Goal: Find contact information: Find contact information

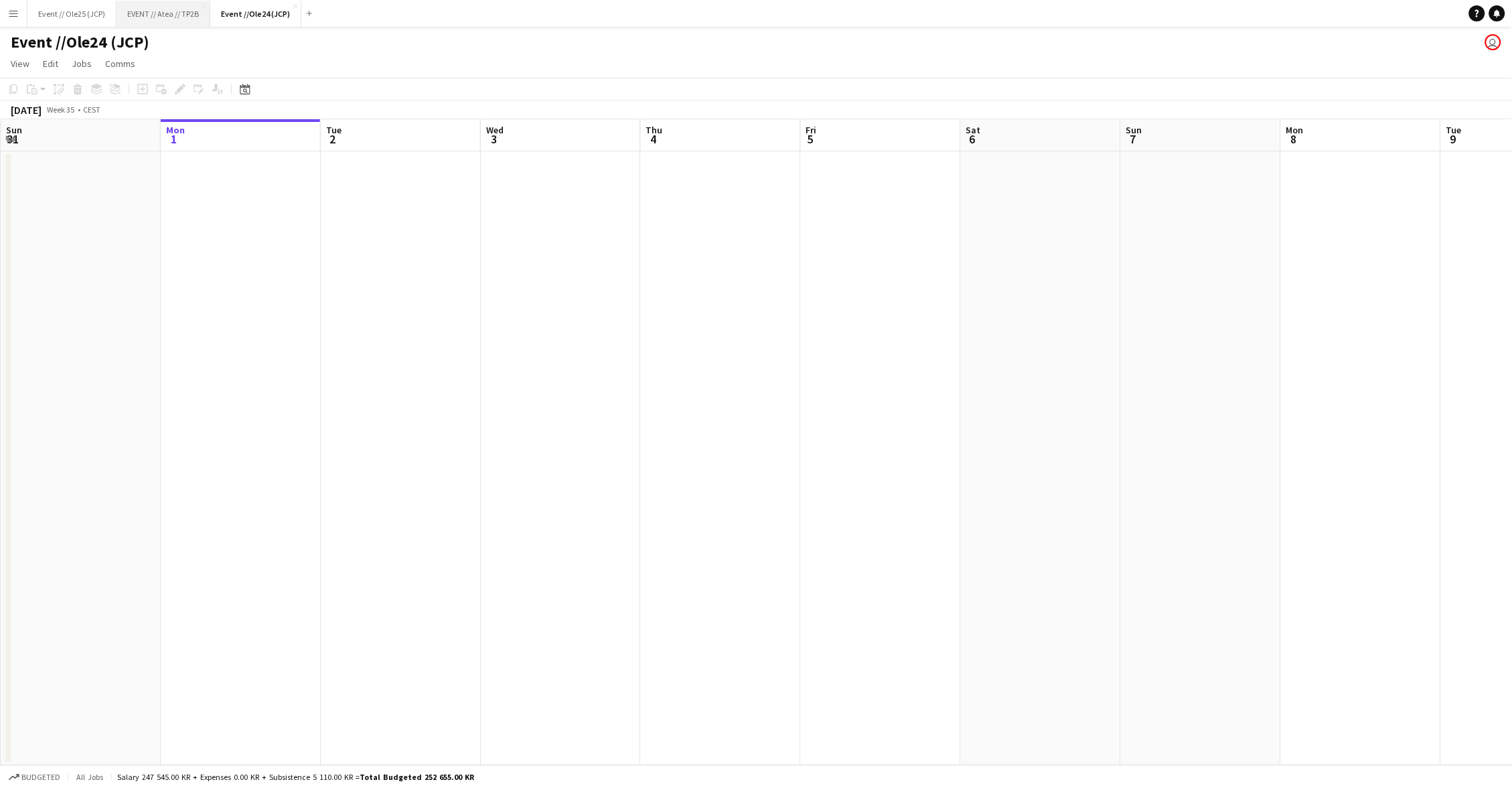
click at [160, 13] on button "EVENT // Atea // TP2B Close" at bounding box center [163, 14] width 94 height 26
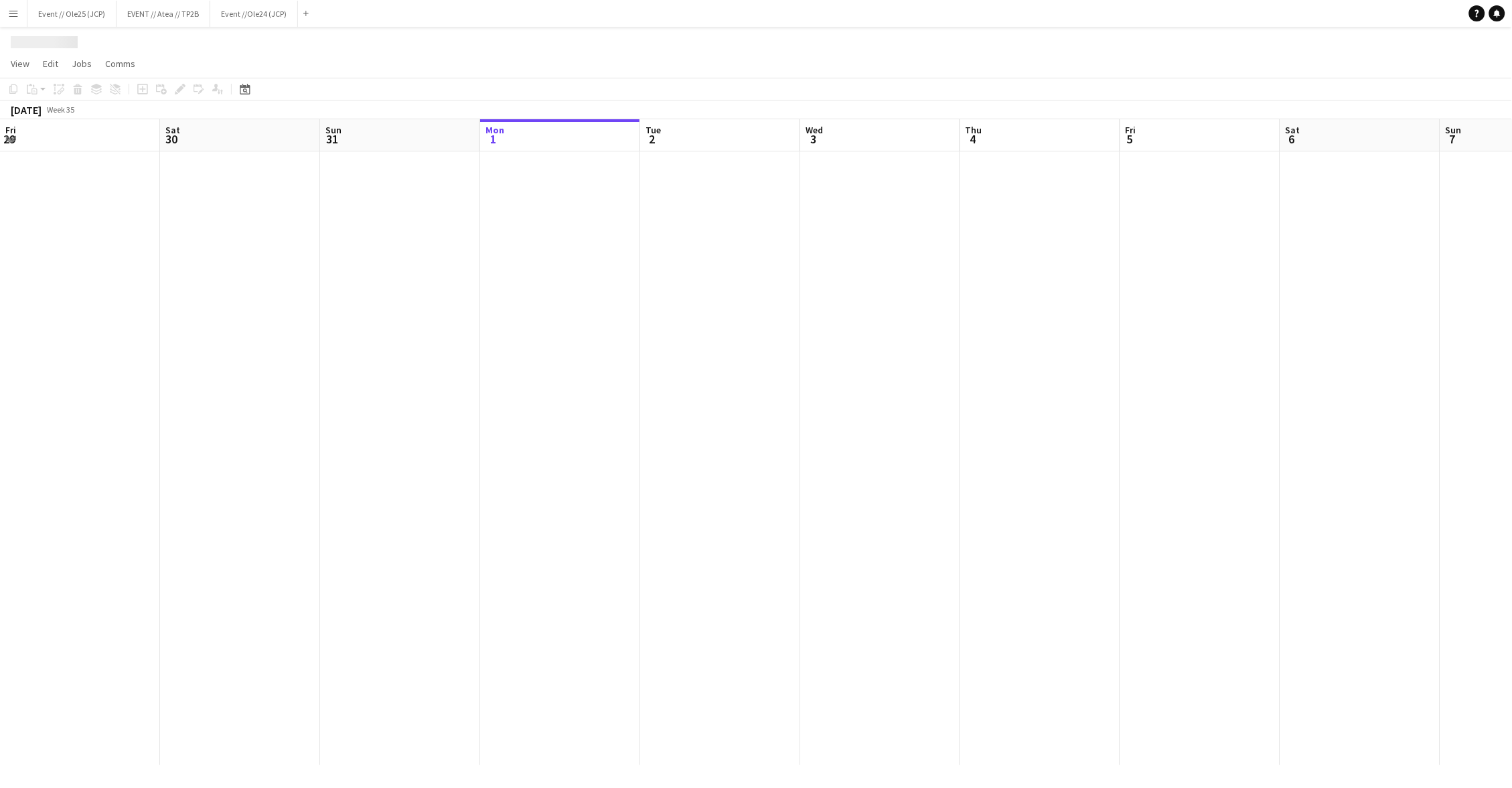
scroll to position [0, 319]
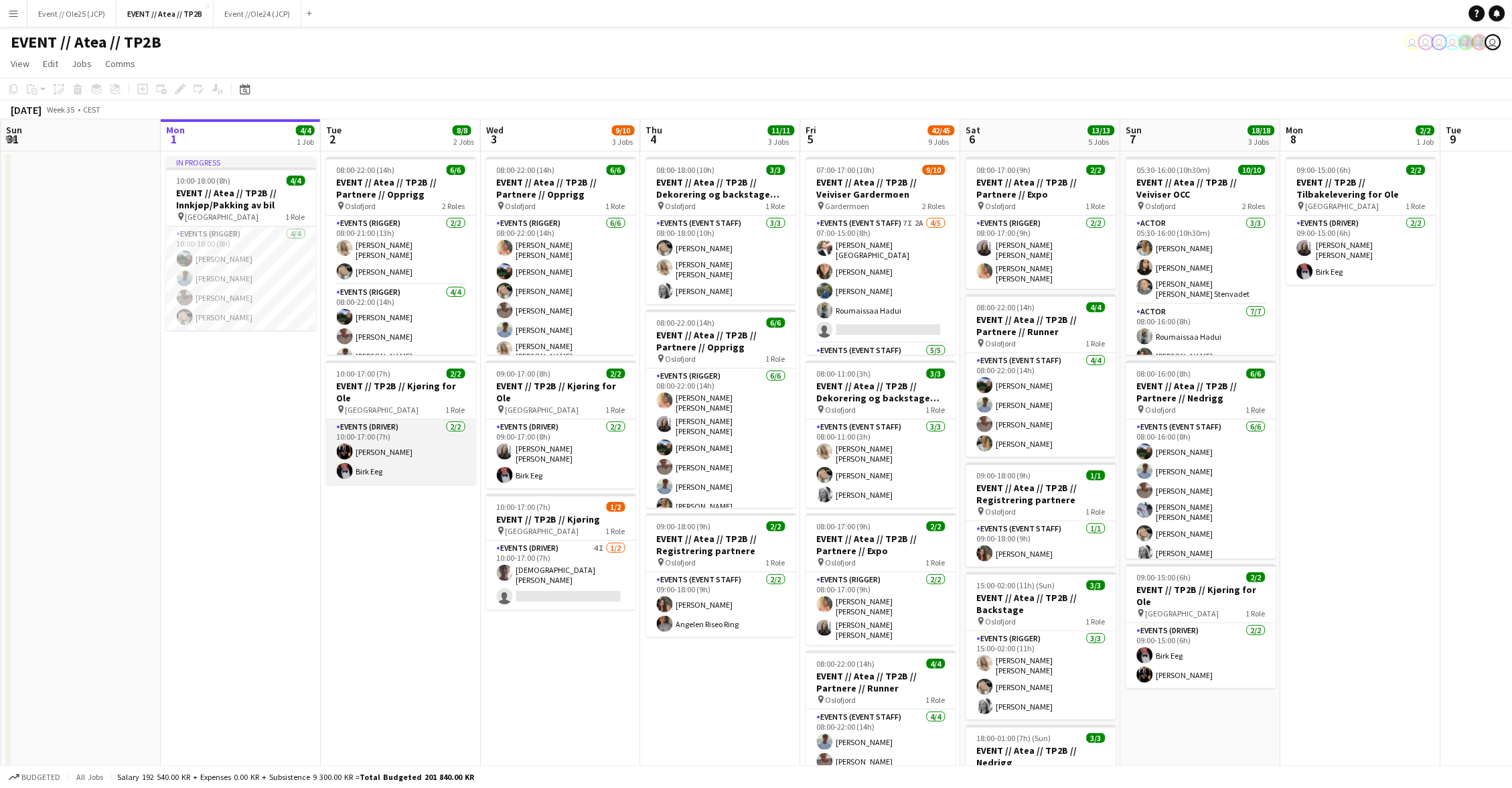
click at [401, 453] on app-card-role "Events (Driver) [DATE] 10:00-17:00 (7h) [PERSON_NAME] [PERSON_NAME] Eeg" at bounding box center [401, 452] width 150 height 65
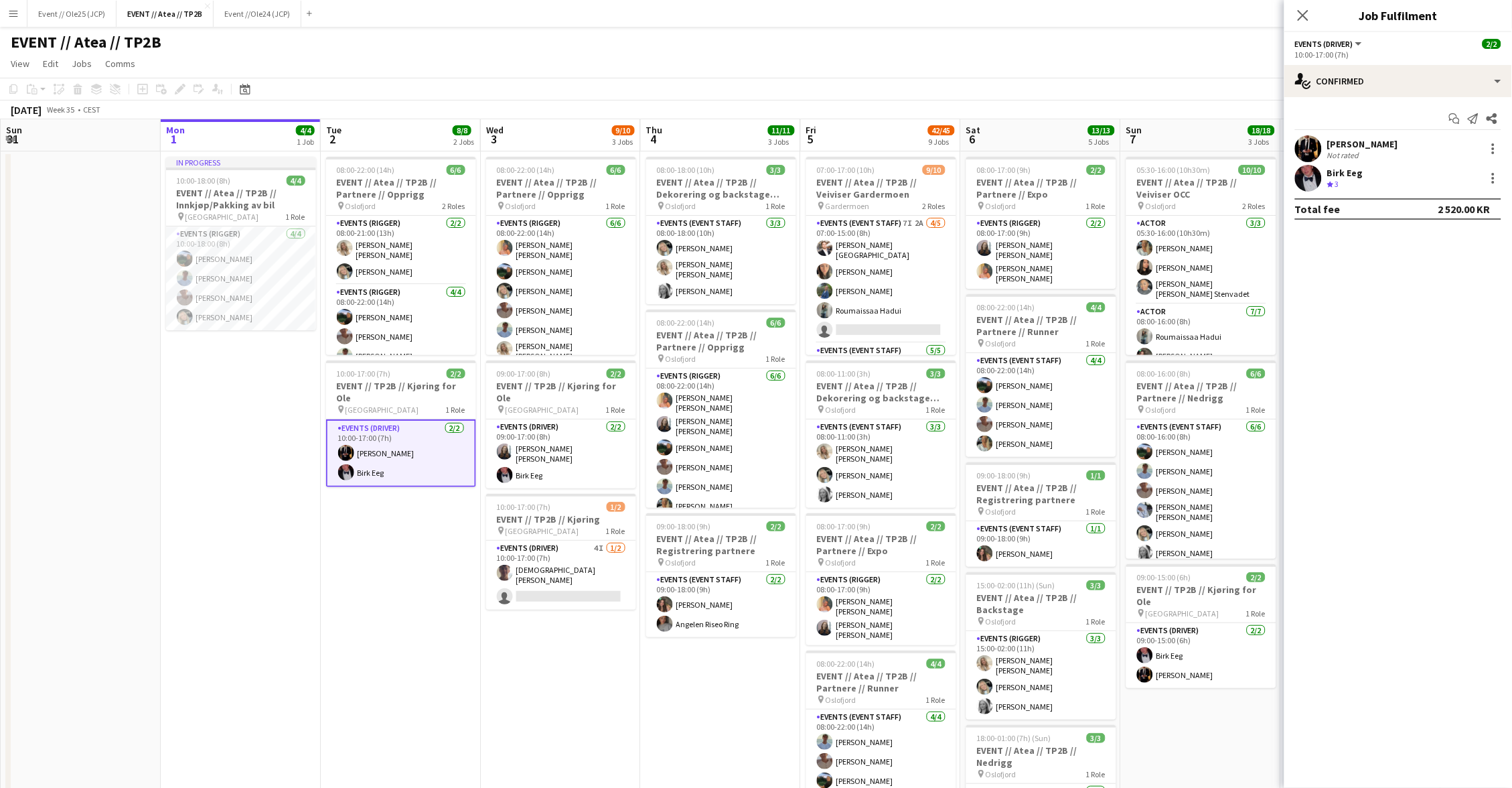
click at [1145, 87] on app-toolbar "Copy Paste Paste Command V Paste with crew Command Shift V Paste linked Job [GE…" at bounding box center [756, 89] width 1512 height 23
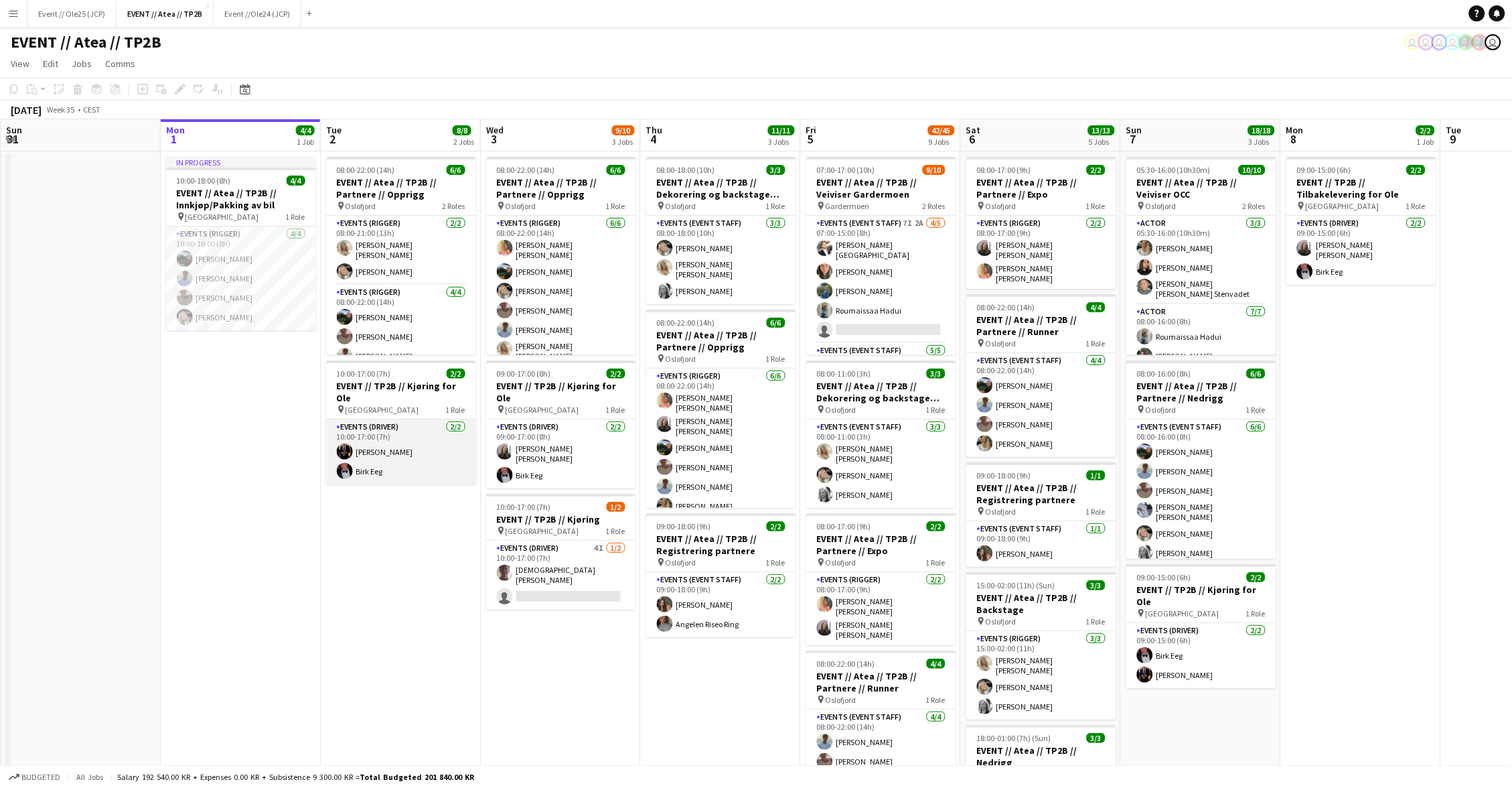
click at [391, 437] on app-card-role "Events (Driver) [DATE] 10:00-17:00 (7h) [PERSON_NAME] [PERSON_NAME] Eeg" at bounding box center [401, 452] width 150 height 65
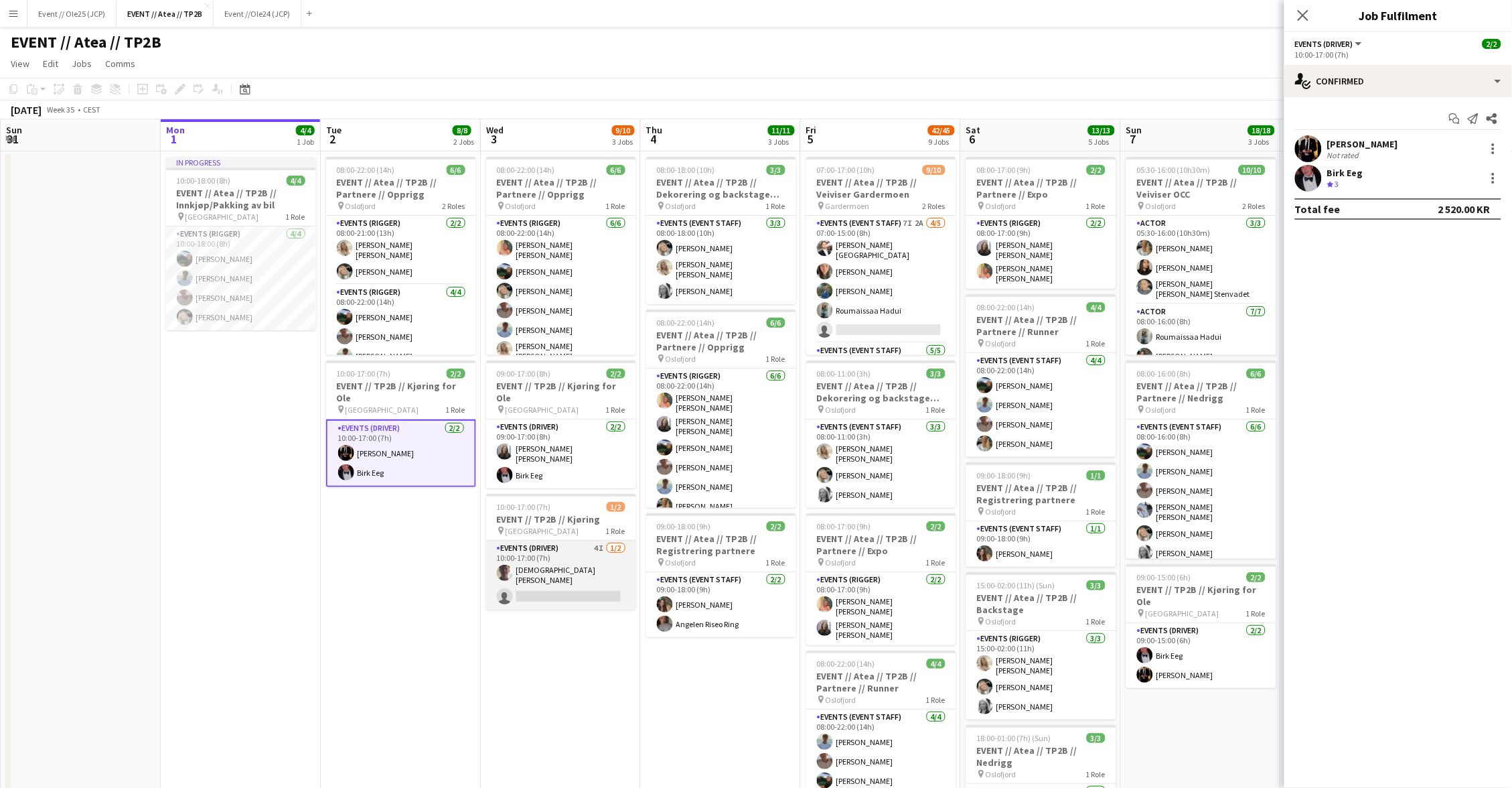
click at [534, 551] on app-card-role "Events (Driver) 4I [DATE] 10:00-17:00 (7h) [DEMOGRAPHIC_DATA][PERSON_NAME] sing…" at bounding box center [561, 575] width 150 height 69
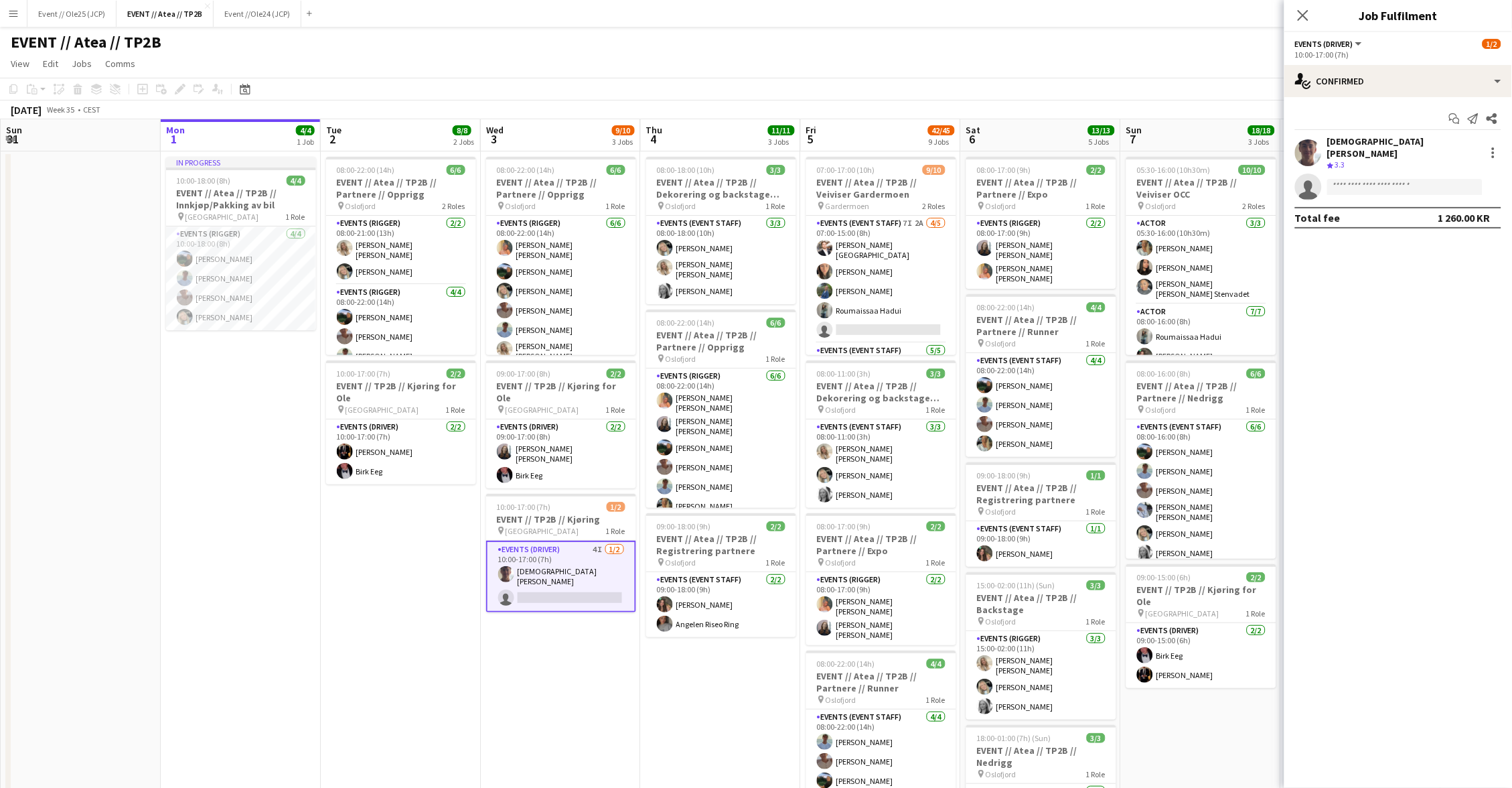
click at [1326, 141] on div "[PERSON_NAME] Crew rating 3.3" at bounding box center [1399, 153] width 228 height 36
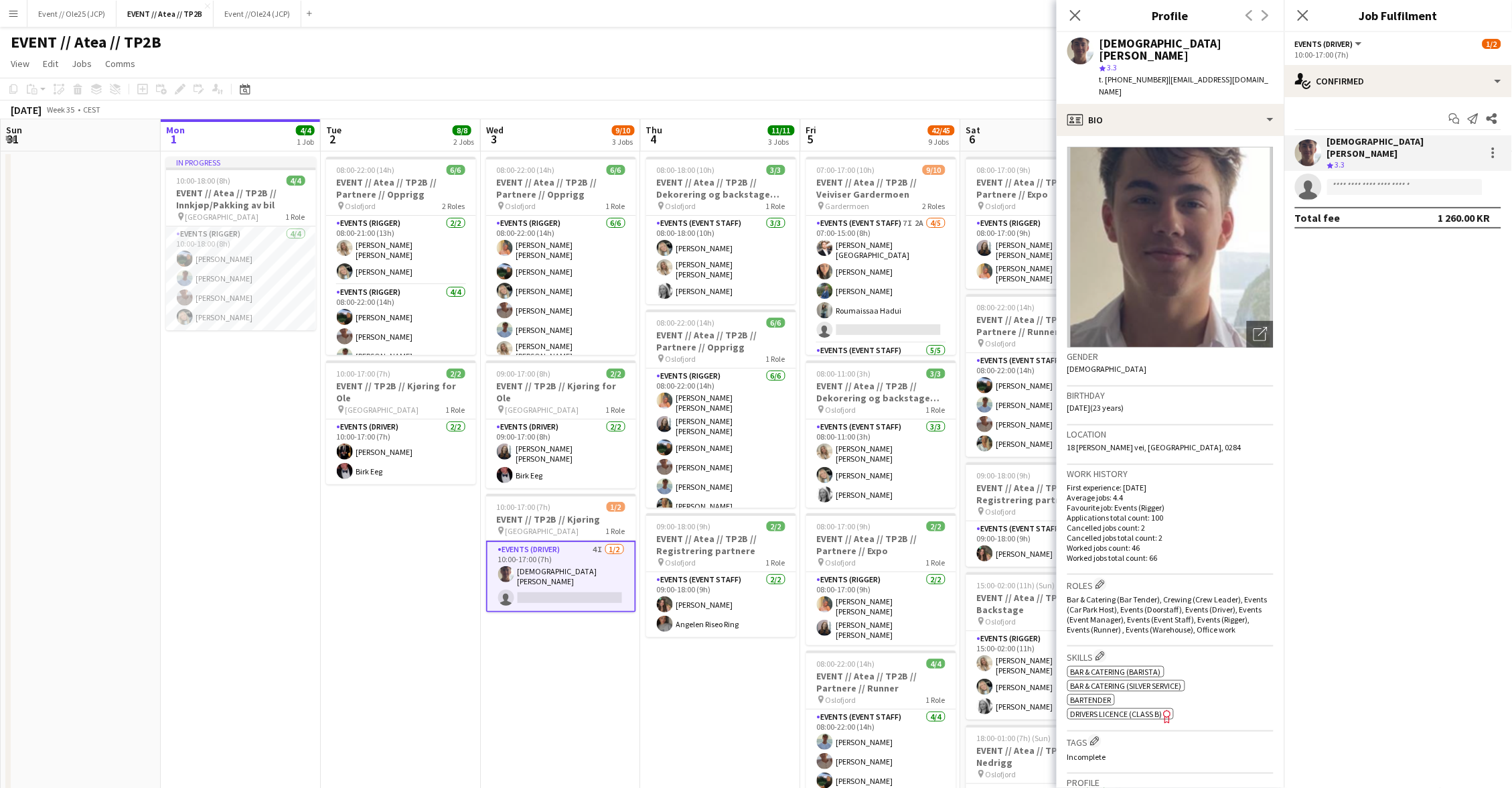
click at [851, 81] on app-toolbar "Copy Paste Paste Command V Paste with crew Command Shift V Paste linked Job [GE…" at bounding box center [756, 89] width 1512 height 23
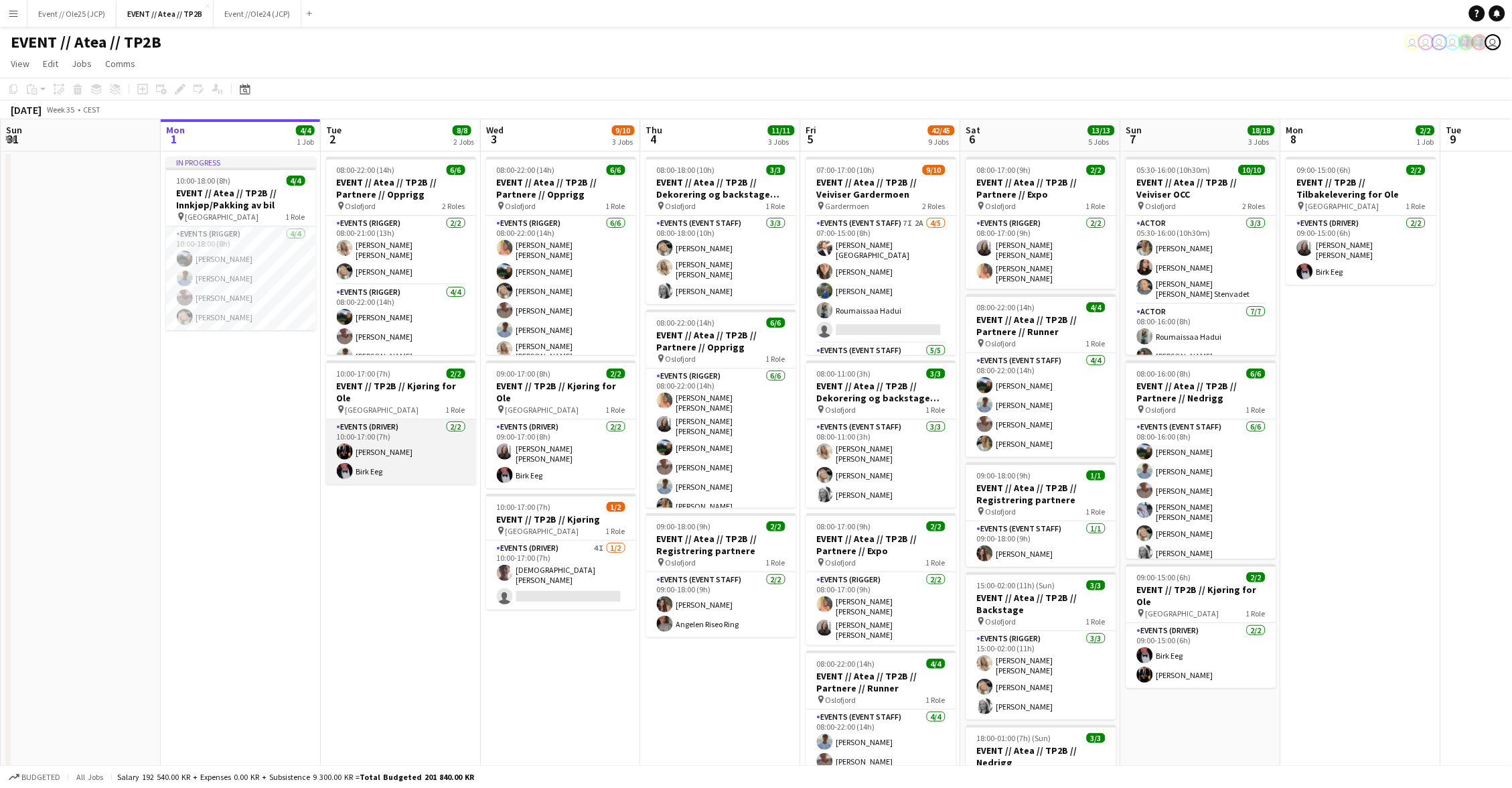
click at [449, 441] on app-card-role "Events (Driver) [DATE] 10:00-17:00 (7h) [PERSON_NAME] [PERSON_NAME] Eeg" at bounding box center [401, 452] width 150 height 65
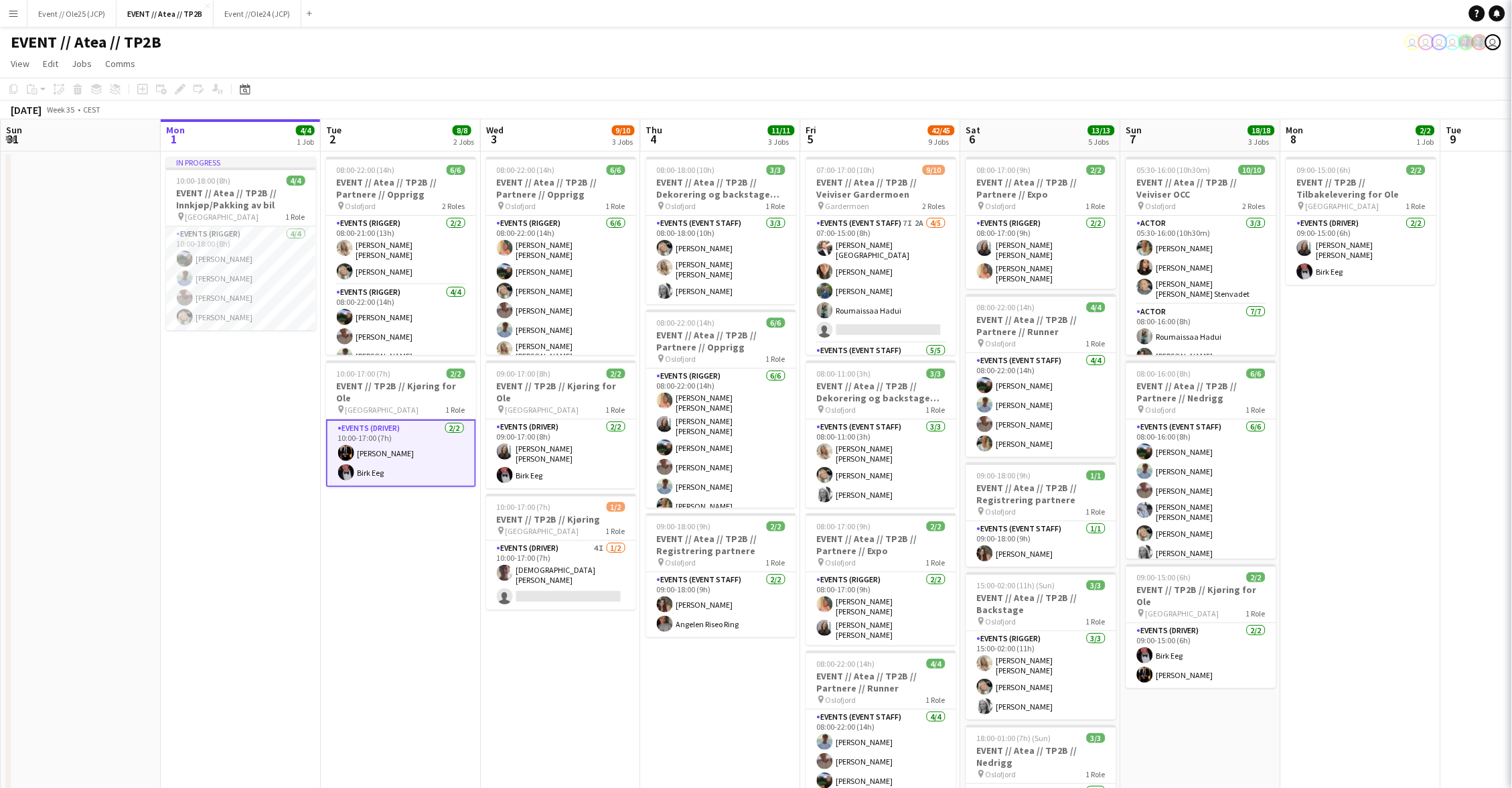
scroll to position [0, 319]
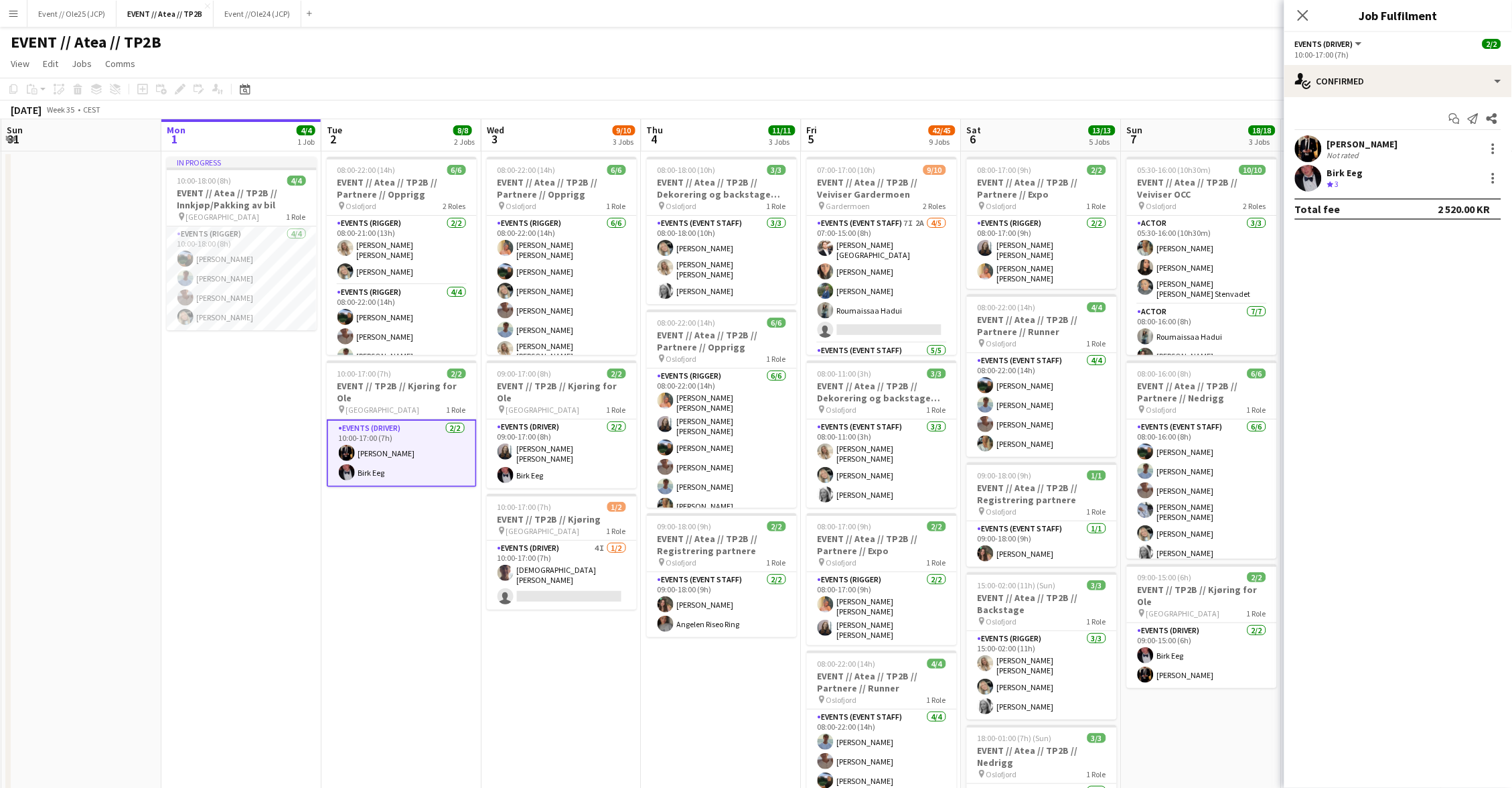
click at [1394, 144] on div "[PERSON_NAME] Not rated" at bounding box center [1399, 148] width 228 height 27
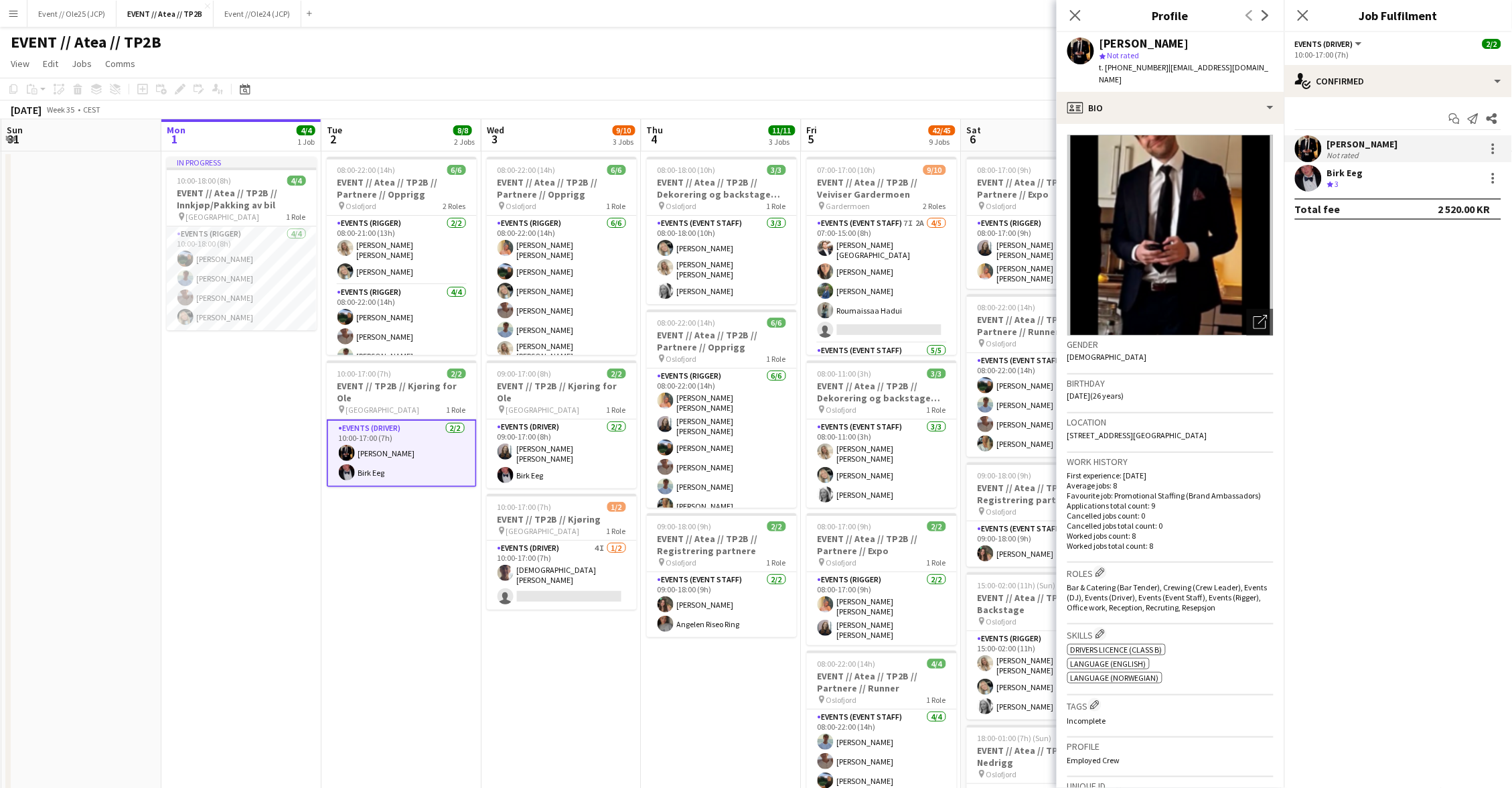
drag, startPoint x: 1155, startPoint y: 66, endPoint x: 1247, endPoint y: 65, distance: 92.0
click at [1247, 65] on div "[PERSON_NAME] star Not rated t. [PHONE_NUMBER] | [EMAIL_ADDRESS][DOMAIN_NAME]" at bounding box center [1171, 62] width 228 height 59
copy span "[EMAIL_ADDRESS][DOMAIN_NAME]"
click at [1382, 175] on div "[PERSON_NAME] Eeg Crew rating 3" at bounding box center [1399, 178] width 228 height 27
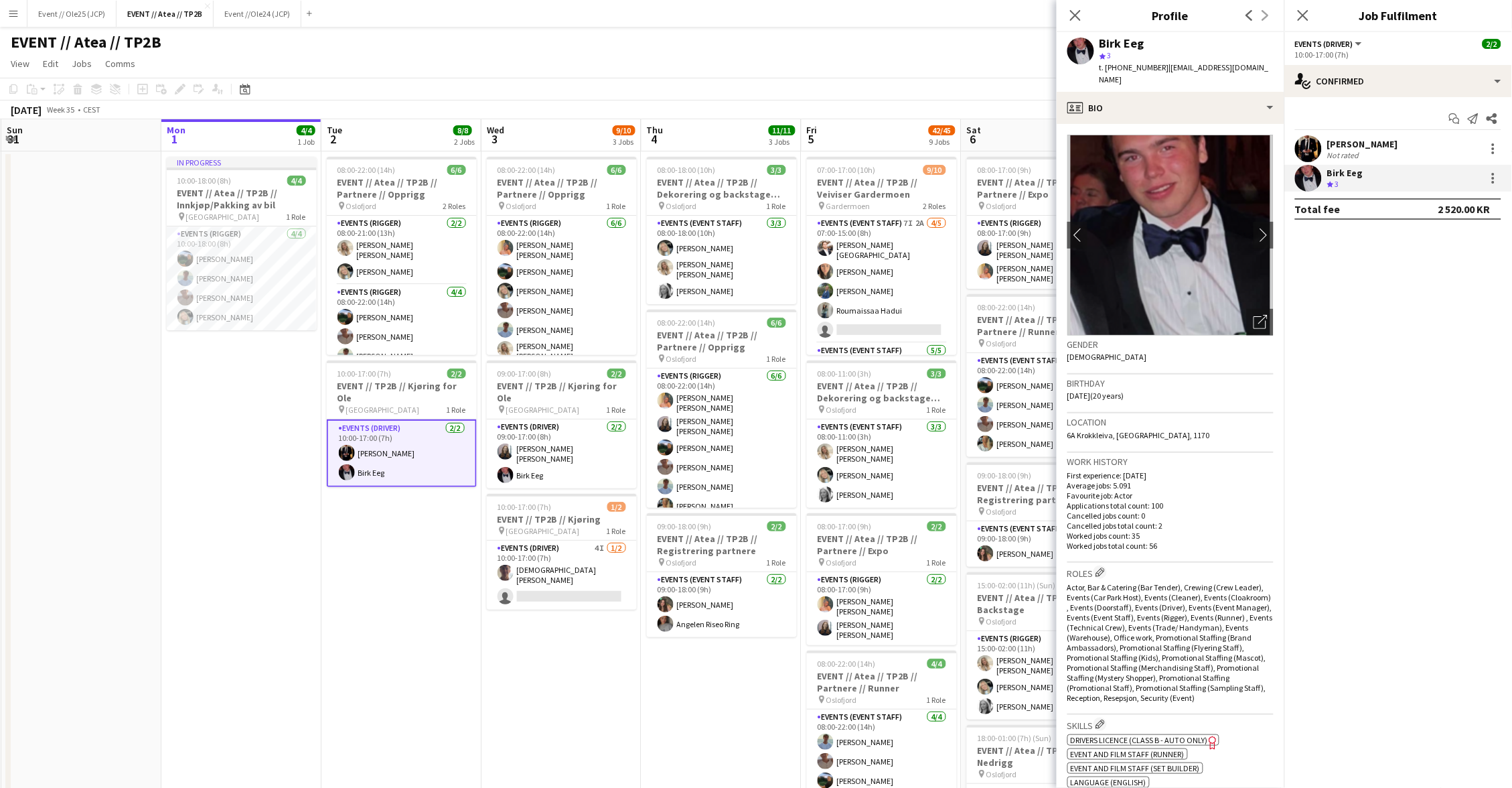
drag, startPoint x: 1155, startPoint y: 68, endPoint x: 1237, endPoint y: 64, distance: 82.1
click at [1237, 64] on app-profile-header "[PERSON_NAME] Eeg star 3 t. [PHONE_NUMBER] | [EMAIL_ADDRESS][DOMAIN_NAME]" at bounding box center [1171, 62] width 228 height 59
copy span "[EMAIL_ADDRESS][DOMAIN_NAME]"
drag, startPoint x: 578, startPoint y: 415, endPoint x: 617, endPoint y: 411, distance: 39.2
click at [578, 420] on app-card-role "Events (Driver) [DATE] 09:00-17:00 (8h) [PERSON_NAME] [PERSON_NAME] Eeg" at bounding box center [562, 454] width 150 height 69
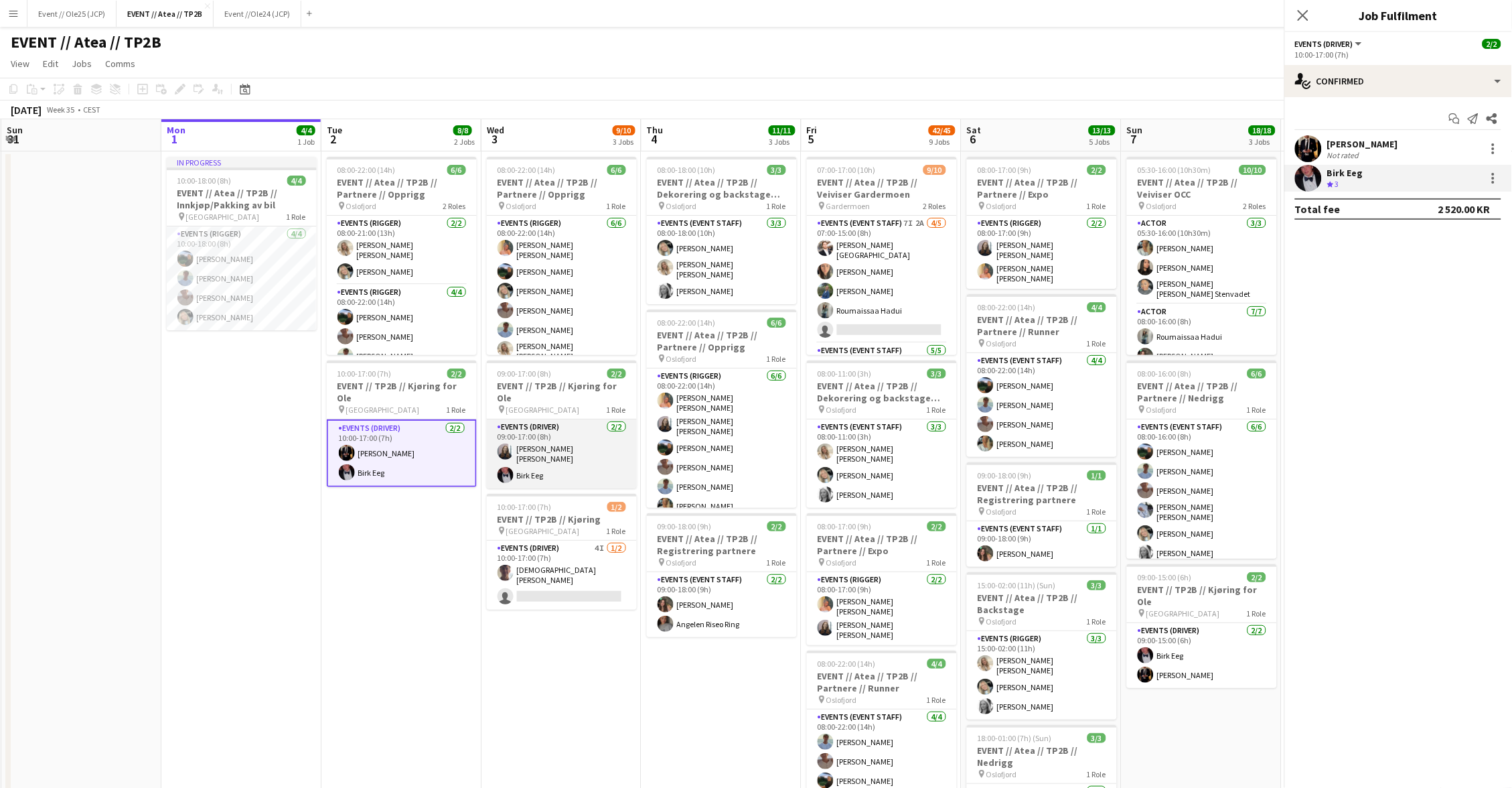
scroll to position [0, 319]
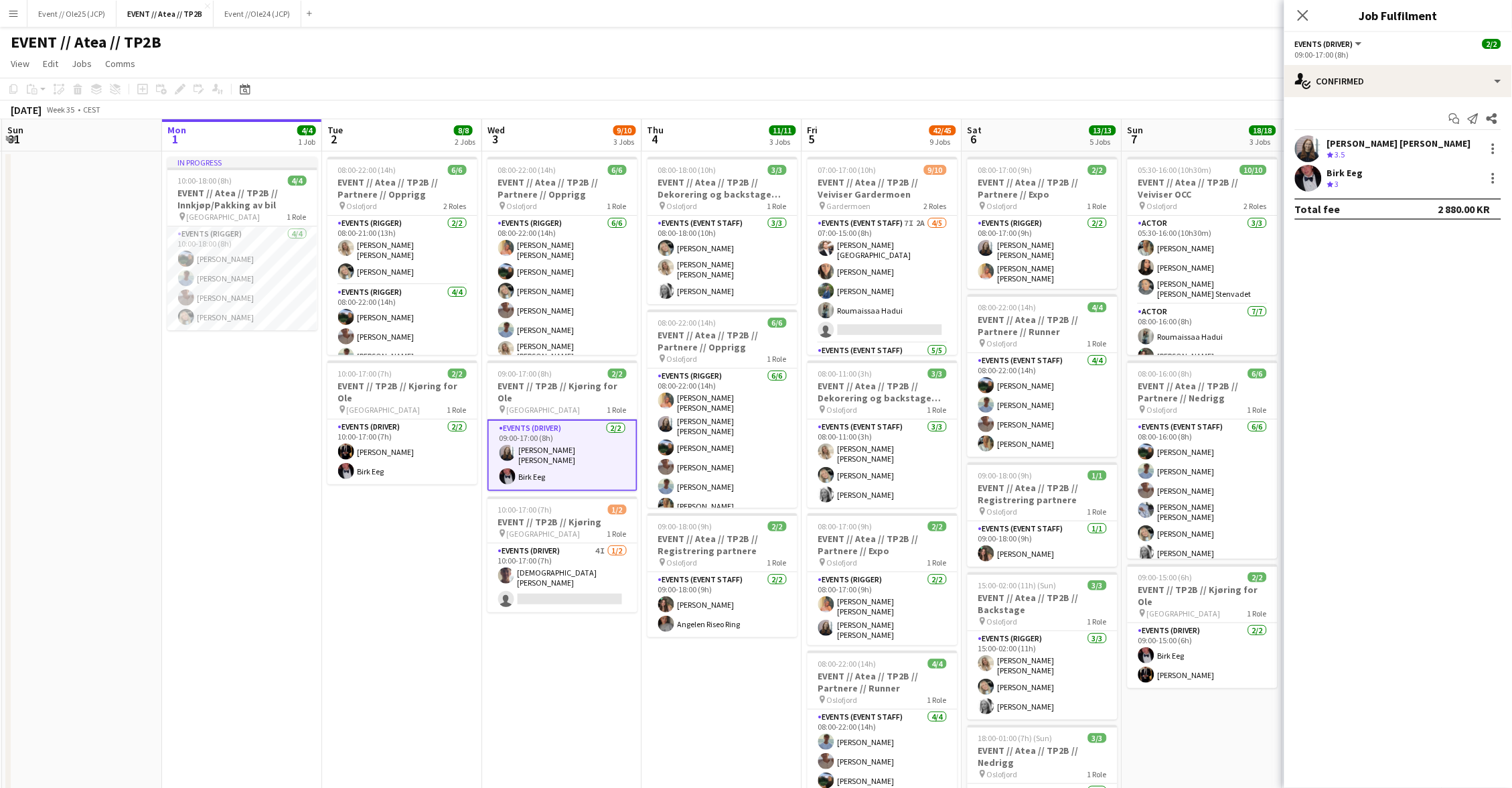
click at [1377, 145] on div "[PERSON_NAME] [PERSON_NAME]" at bounding box center [1399, 144] width 144 height 12
click at [1360, 158] on div "Crew rating 3.5" at bounding box center [1399, 154] width 144 height 11
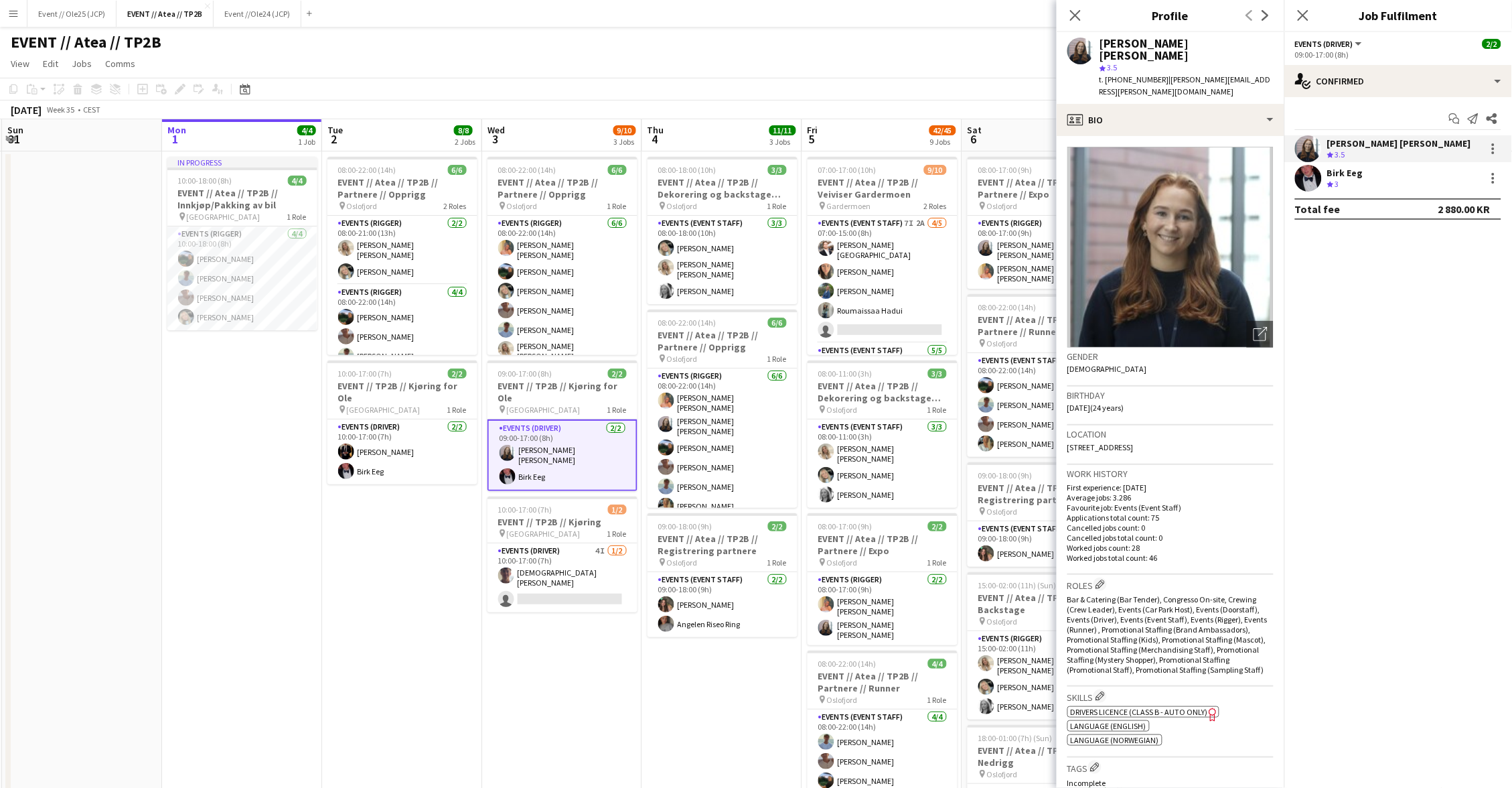
drag, startPoint x: 1155, startPoint y: 65, endPoint x: 1292, endPoint y: 63, distance: 137.0
click at [1292, 63] on body "Menu Boards Boards Boards All jobs Status Workforce Workforce My Workforce Recr…" at bounding box center [756, 771] width 1512 height 1541
drag, startPoint x: 1264, startPoint y: 68, endPoint x: 1250, endPoint y: 68, distance: 14.0
click at [1264, 68] on div "[PERSON_NAME] [PERSON_NAME] star 3.5 t. [PHONE_NUMBER] | [PERSON_NAME][EMAIL_AD…" at bounding box center [1171, 68] width 228 height 71
drag, startPoint x: 1240, startPoint y: 68, endPoint x: 1153, endPoint y: 68, distance: 87.0
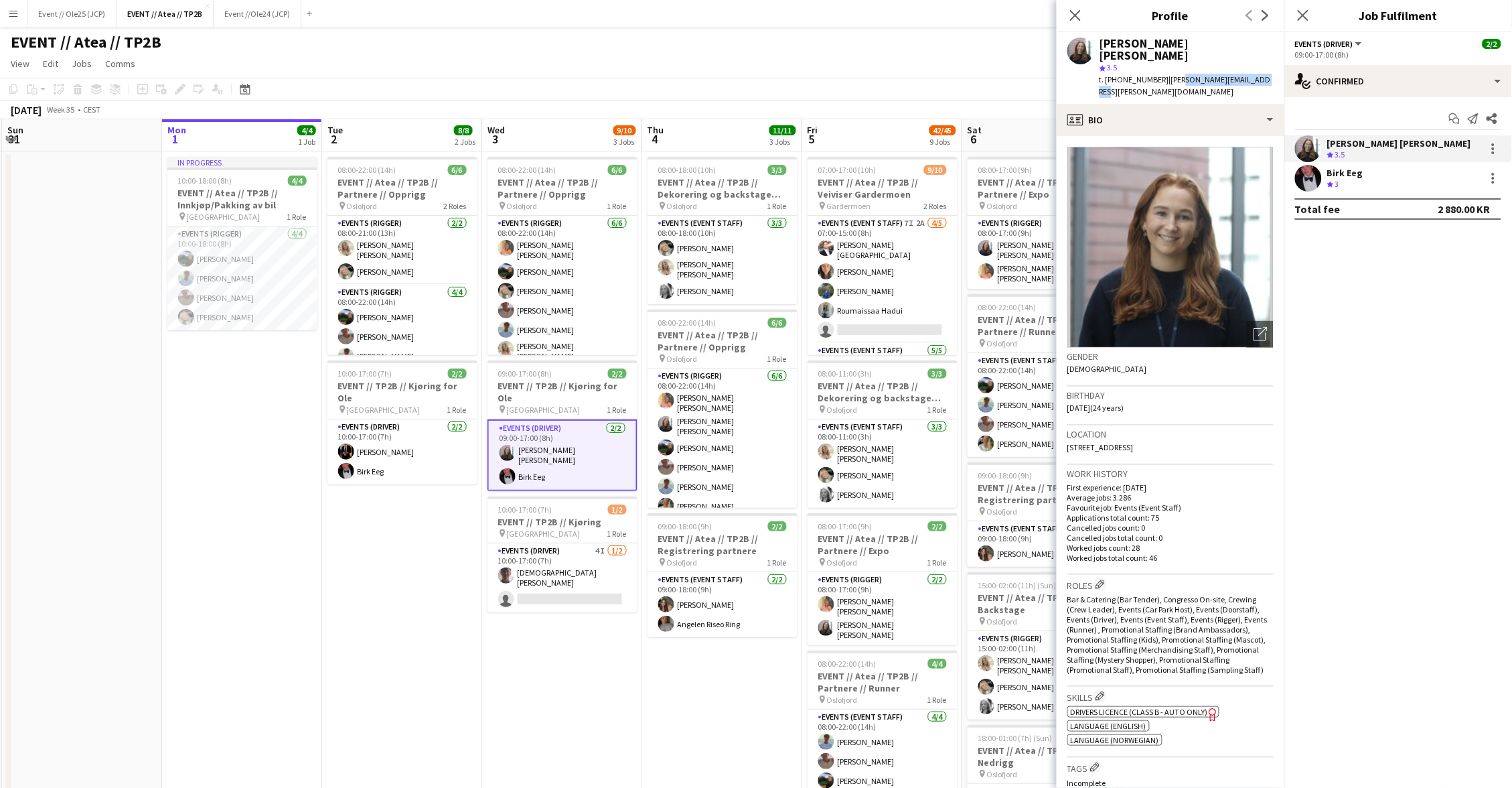
click at [1164, 75] on span "| [PERSON_NAME][EMAIL_ADDRESS][PERSON_NAME][DOMAIN_NAME]" at bounding box center [1186, 85] width 172 height 22
click at [1152, 75] on span "| [PERSON_NAME][EMAIL_ADDRESS][PERSON_NAME][DOMAIN_NAME]" at bounding box center [1186, 85] width 172 height 22
drag, startPoint x: 1155, startPoint y: 66, endPoint x: 1262, endPoint y: 65, distance: 107.0
click at [1262, 65] on div "[PERSON_NAME] [PERSON_NAME] star 3.5 t. [PHONE_NUMBER] | [PERSON_NAME][EMAIL_AD…" at bounding box center [1171, 68] width 228 height 71
copy span "[PERSON_NAME][EMAIL_ADDRESS][PERSON_NAME][DOMAIN_NAME]"
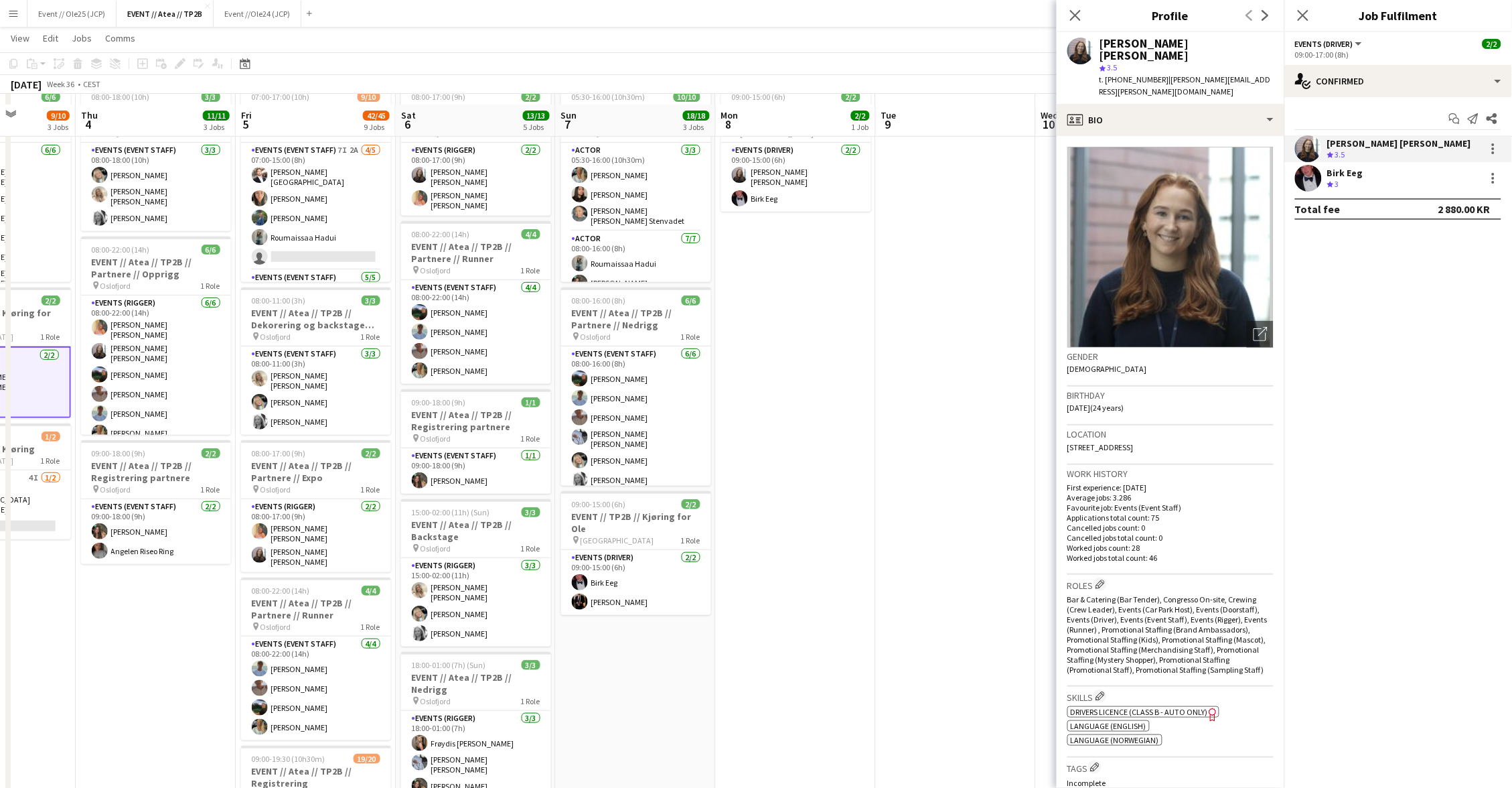
scroll to position [68, 0]
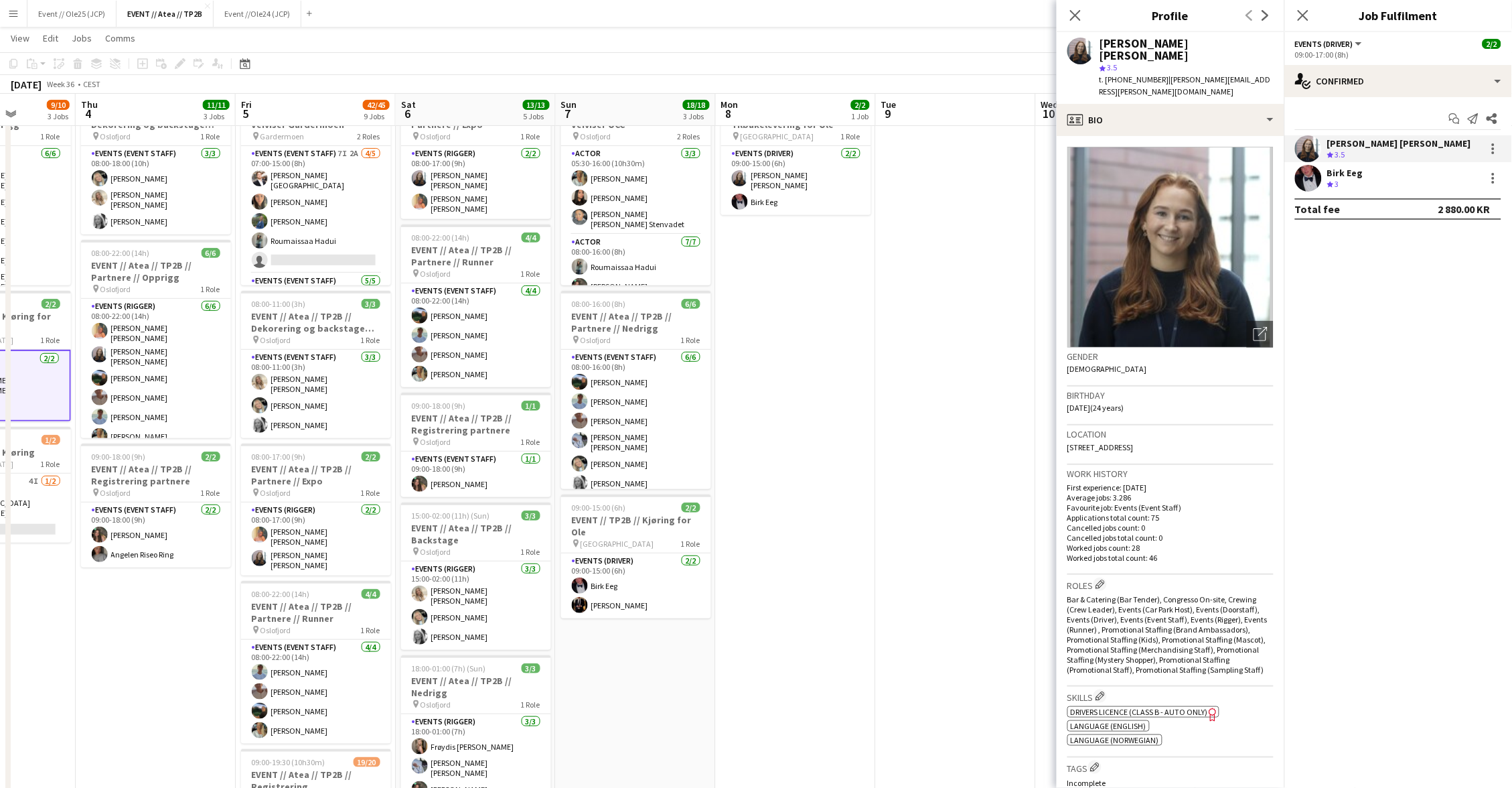
click at [631, 612] on app-date-cell "05:30-16:00 (10h30m) 10/10 EVENT // Atea // TP2B // Veiviser OCC pin Oslofjord …" at bounding box center [636, 764] width 160 height 1367
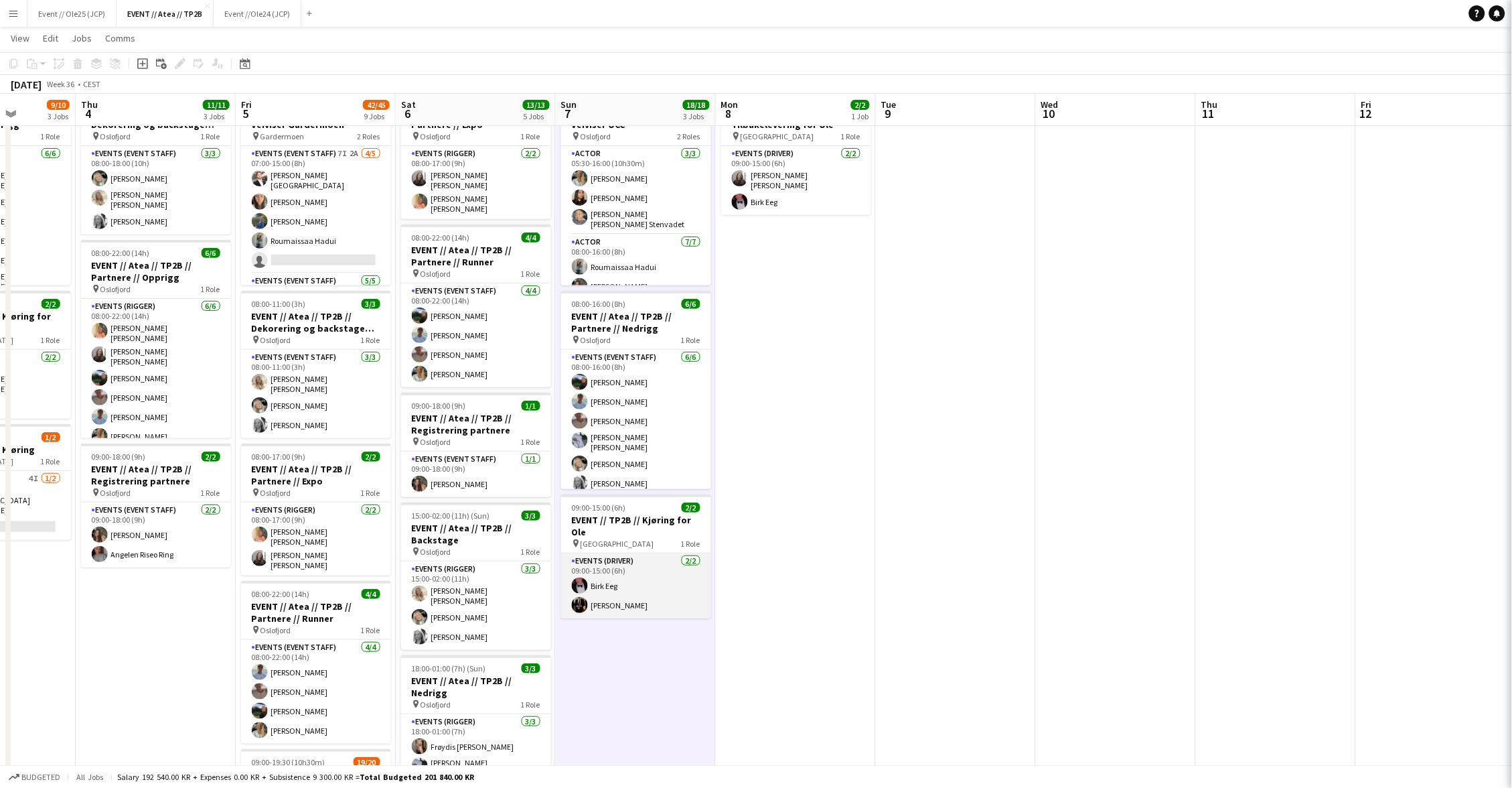
click at [632, 593] on app-card-role "Events (Driver) [DATE] 09:00-15:00 (6h) [PERSON_NAME] Eeg [PERSON_NAME]" at bounding box center [636, 586] width 150 height 65
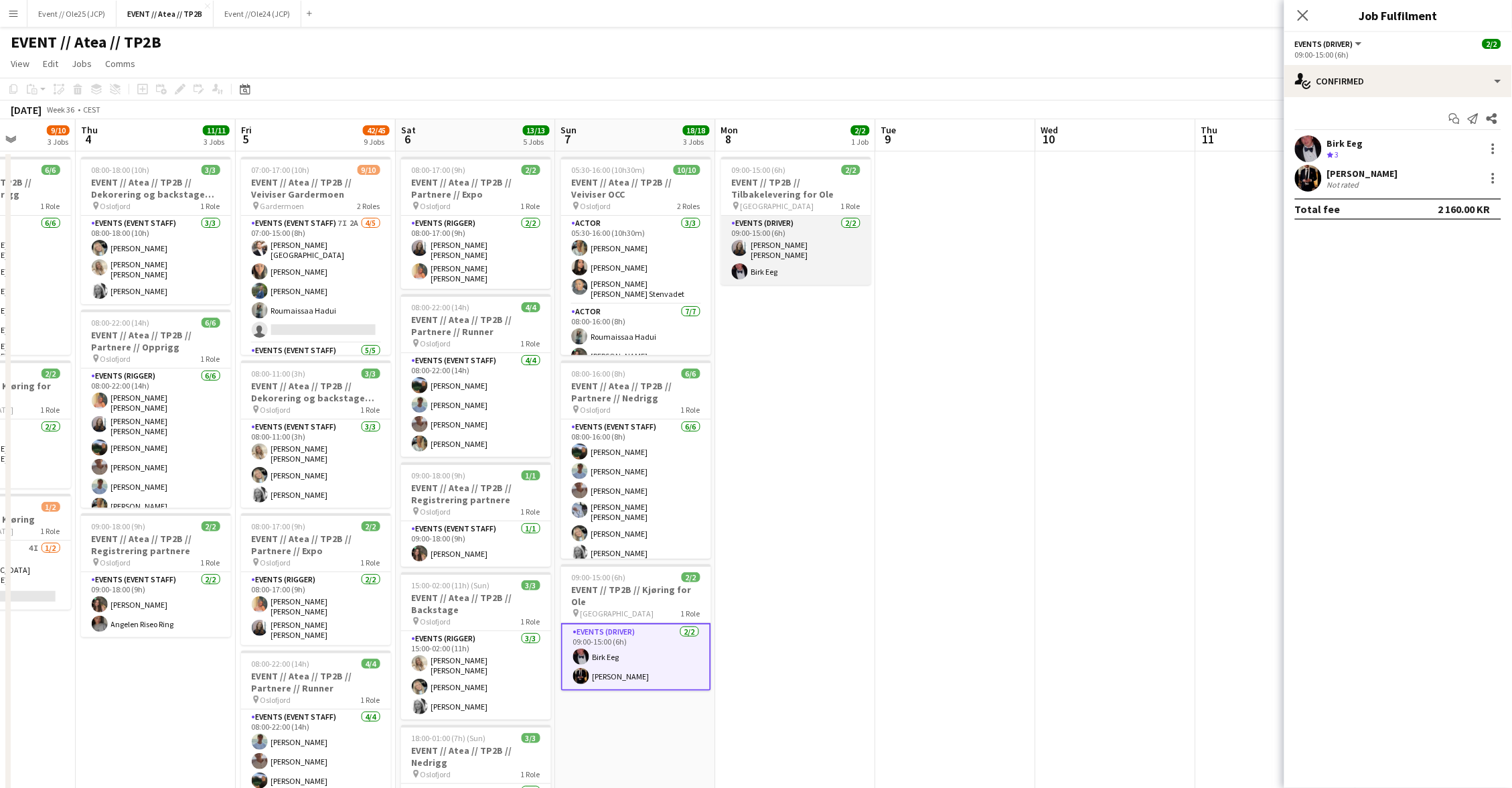
scroll to position [0, 0]
click at [797, 256] on app-card-role "Events (Driver) [DATE] 09:00-15:00 (6h) [PERSON_NAME] [PERSON_NAME] Eeg" at bounding box center [796, 250] width 150 height 69
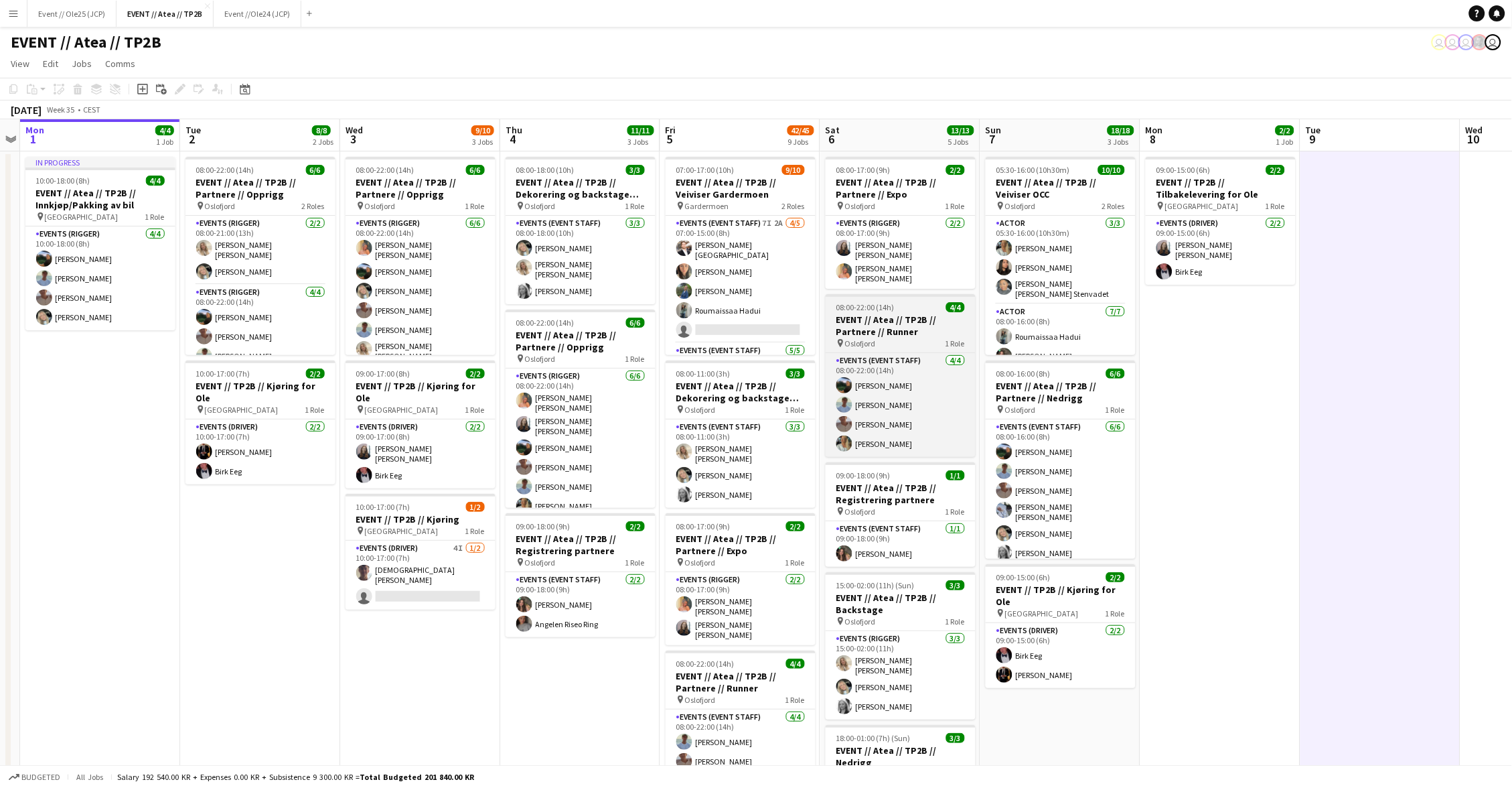
scroll to position [0, 301]
